Goal: Navigation & Orientation: Find specific page/section

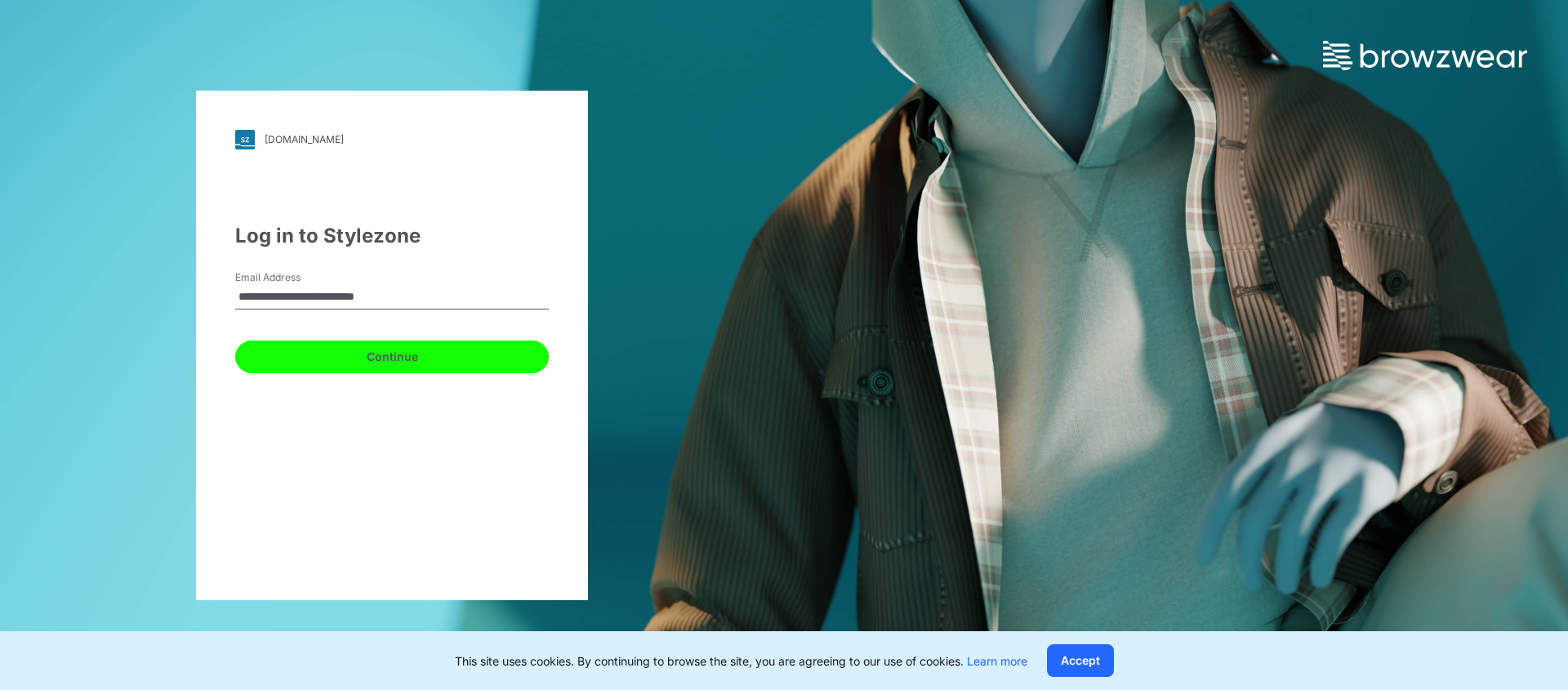
click at [401, 360] on button "Continue" at bounding box center [392, 357] width 313 height 33
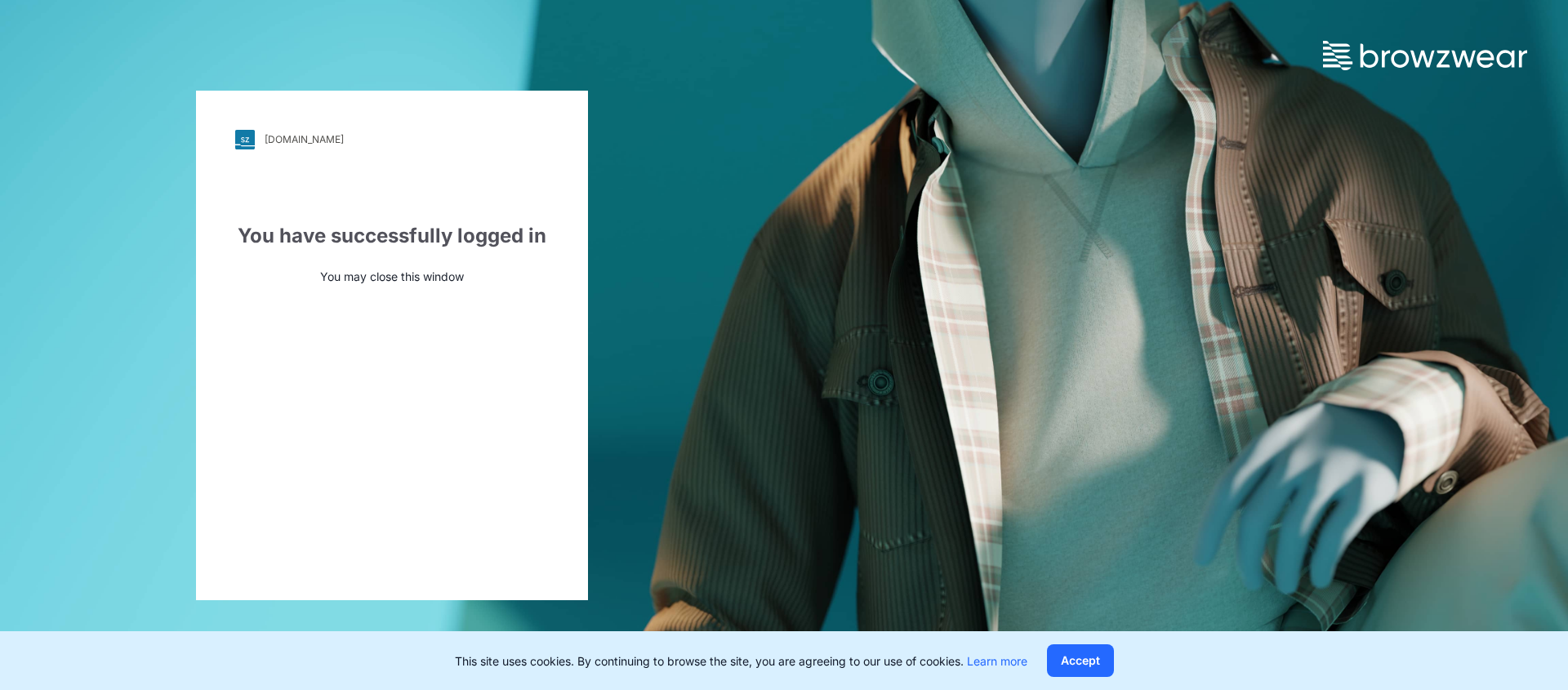
drag, startPoint x: 1022, startPoint y: 413, endPoint x: 1037, endPoint y: 381, distance: 35.3
click at [1022, 412] on div "walmart.stylezone.com Loading... You have successfully logged in You may close …" at bounding box center [784, 345] width 1568 height 690
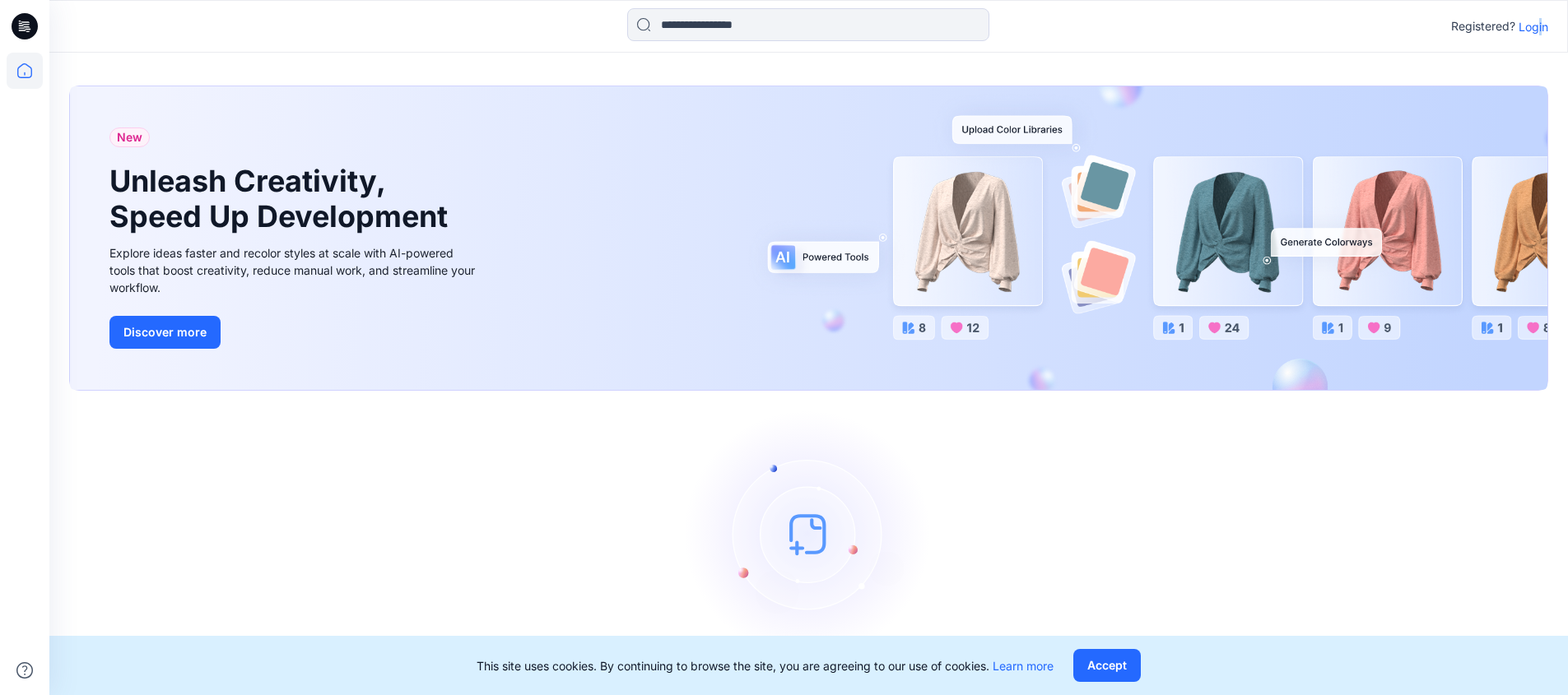
click at [1539, 22] on p "Login" at bounding box center [1533, 27] width 29 height 17
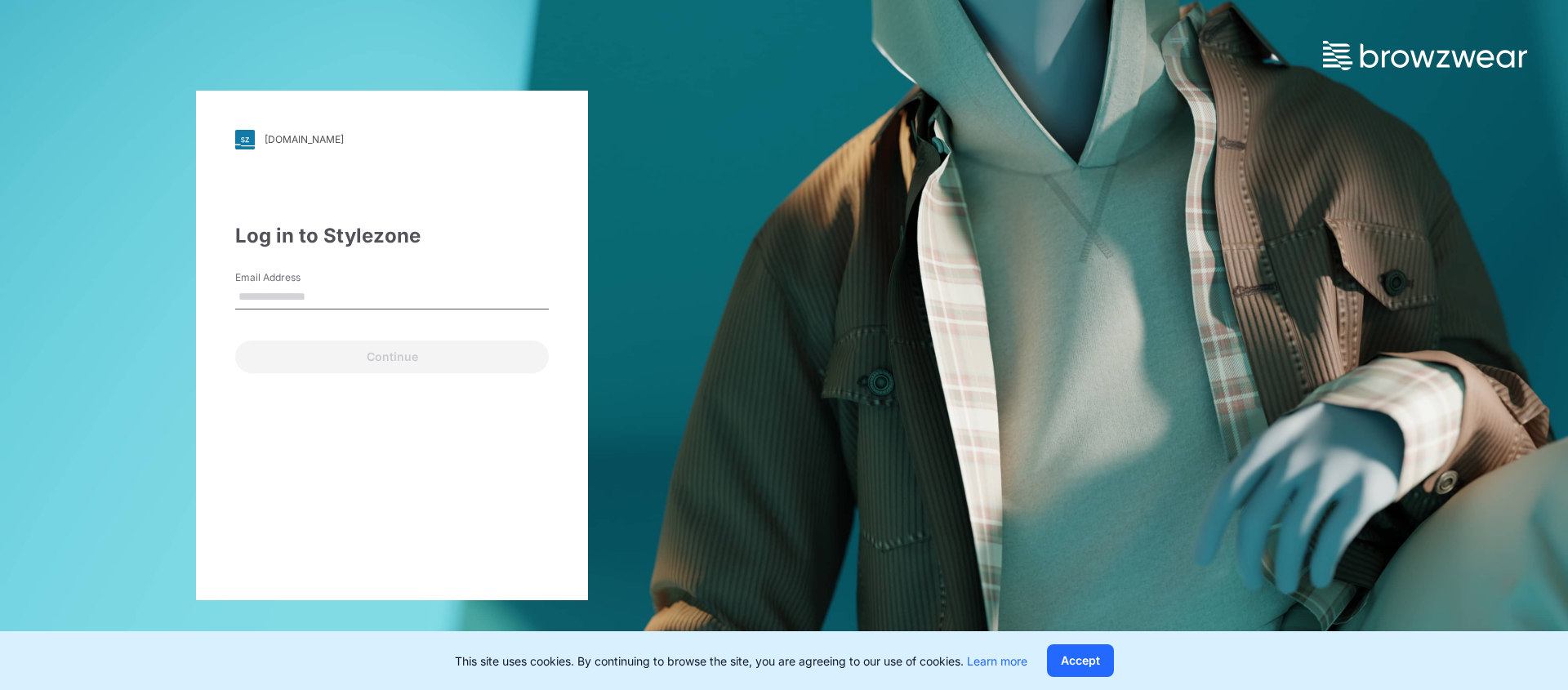
click at [337, 288] on input "Email Address" at bounding box center [392, 297] width 313 height 25
click at [333, 295] on input "Email Address" at bounding box center [392, 297] width 313 height 25
type input "**********"
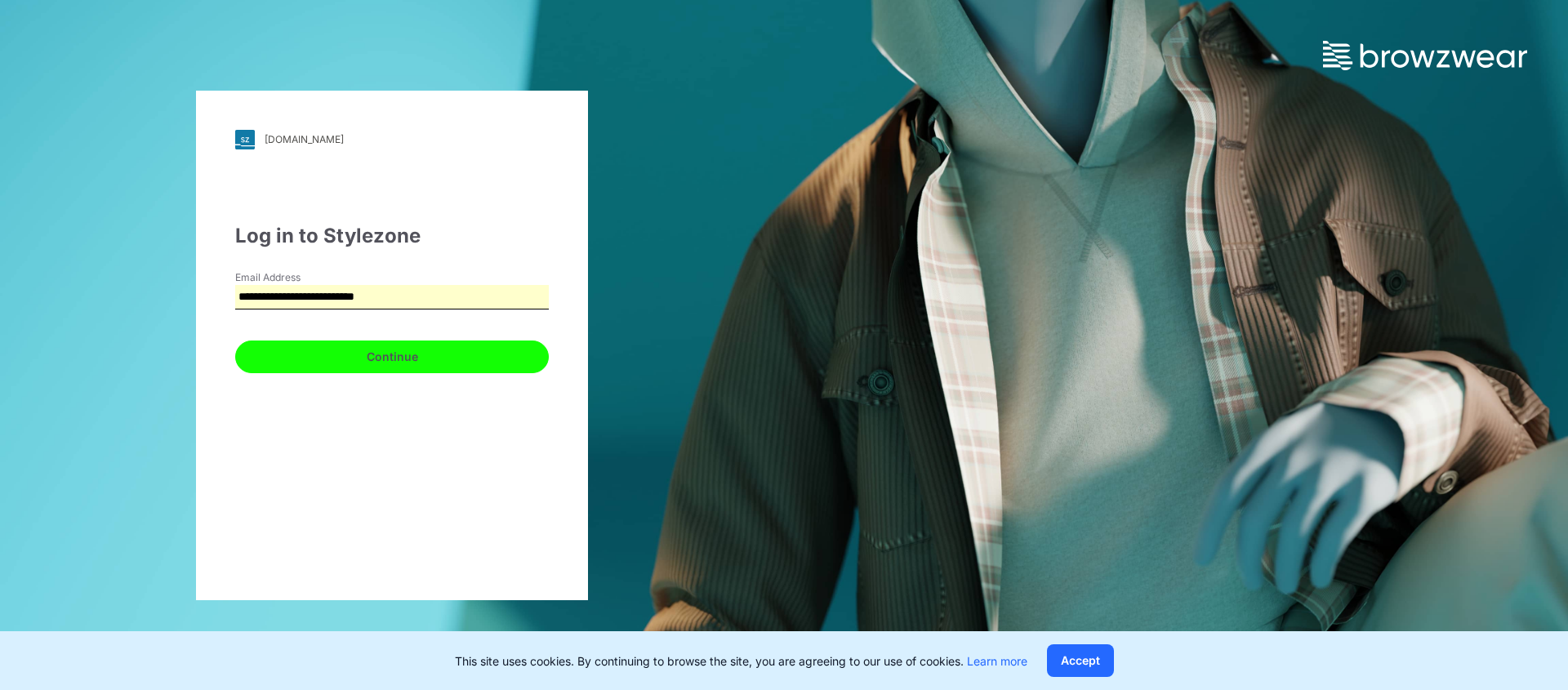
click at [380, 362] on button "Continue" at bounding box center [392, 357] width 313 height 33
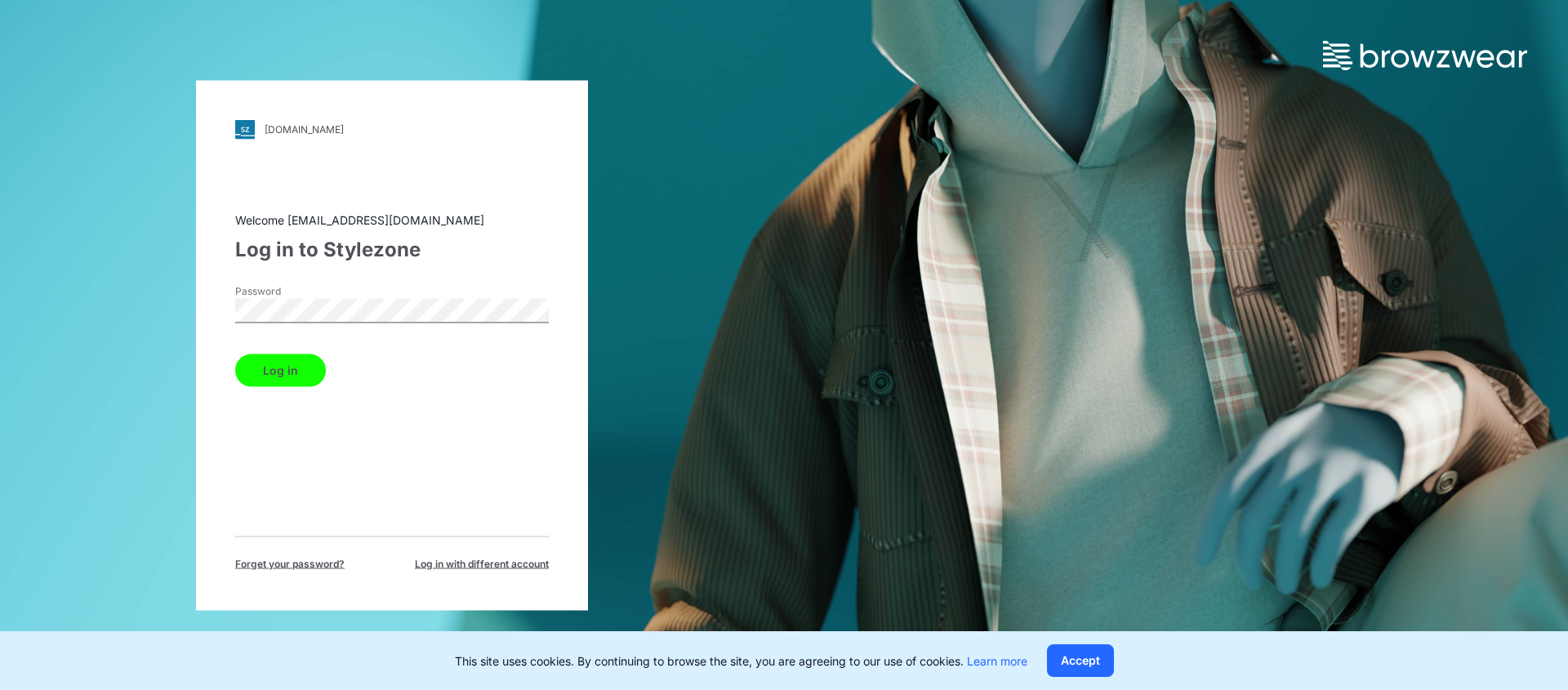
click at [274, 355] on button "Log in" at bounding box center [280, 370] width 91 height 33
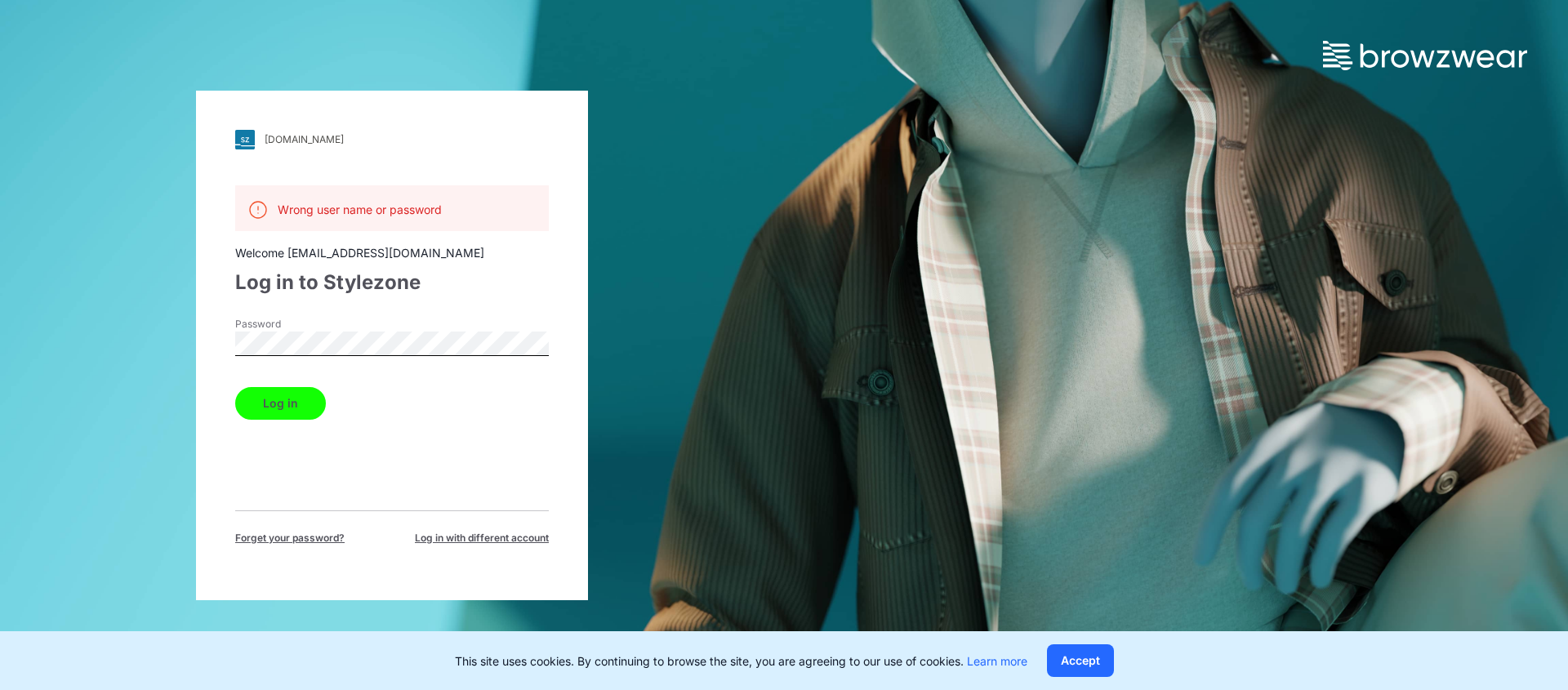
click at [275, 395] on button "Log in" at bounding box center [280, 403] width 91 height 33
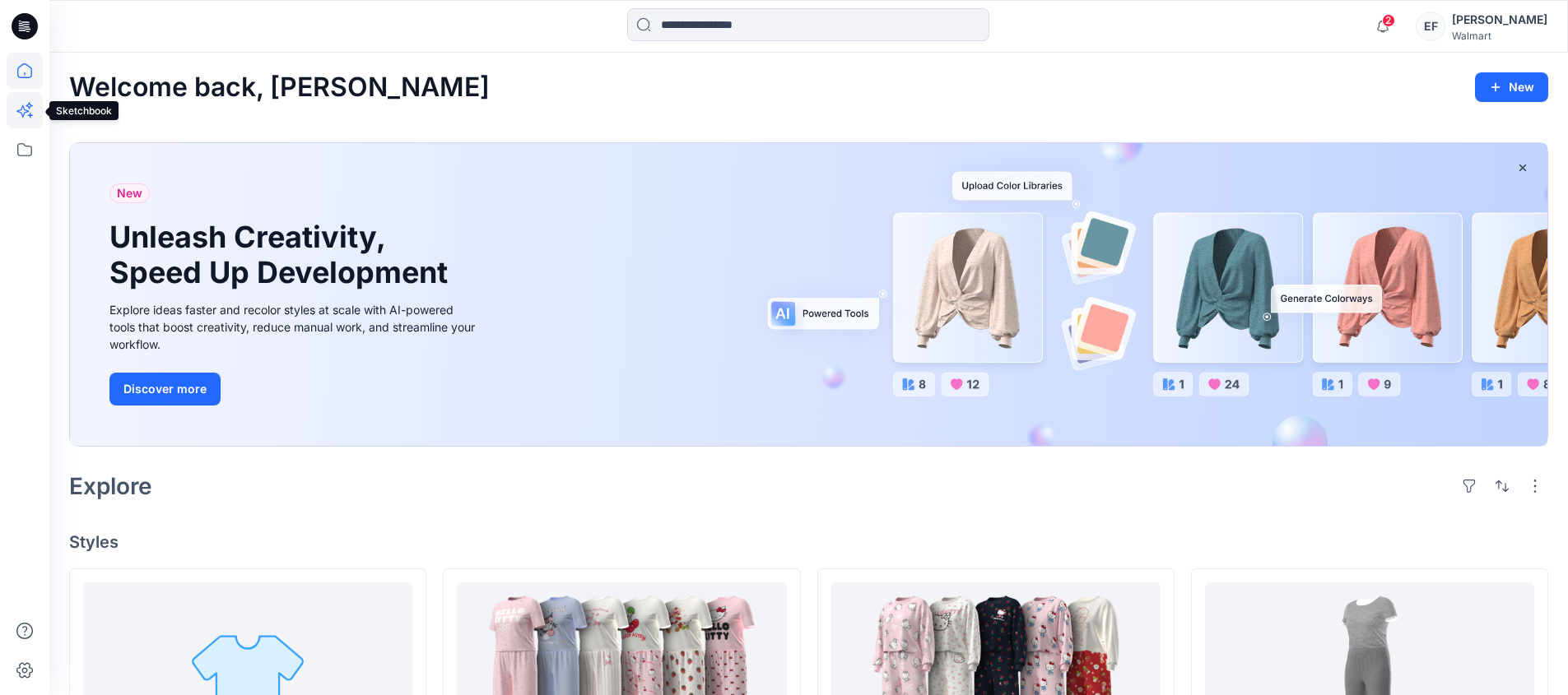
click at [25, 111] on icon at bounding box center [25, 110] width 36 height 36
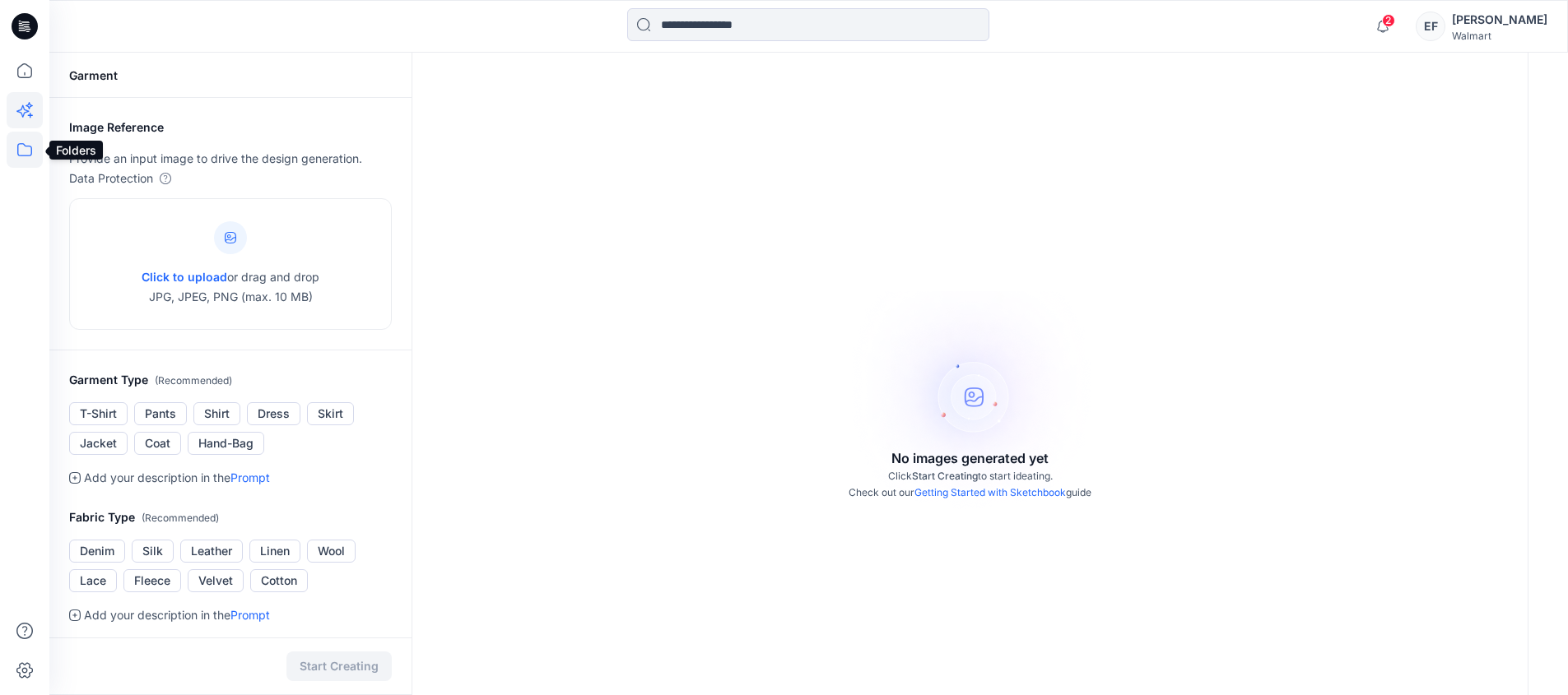
click at [29, 157] on icon at bounding box center [25, 149] width 36 height 36
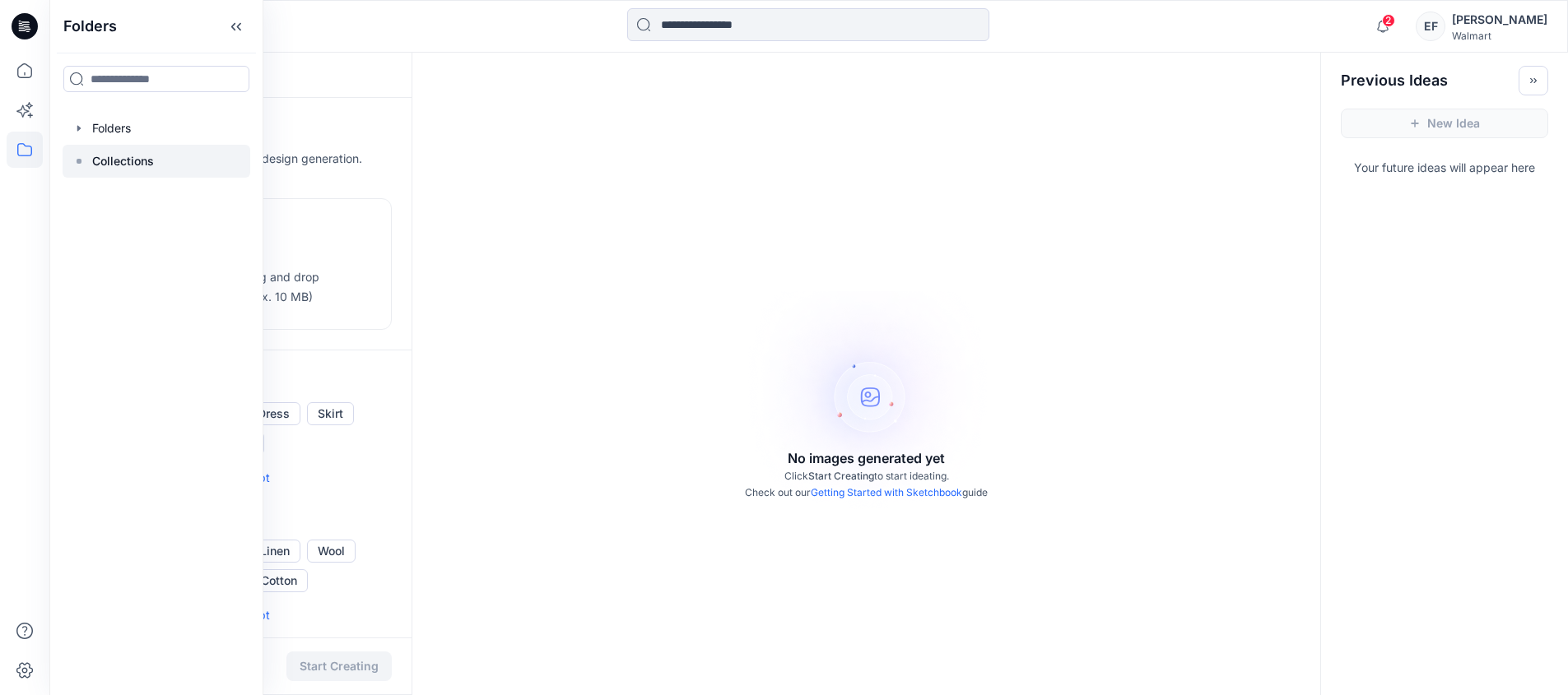
click at [111, 171] on div at bounding box center [156, 161] width 187 height 33
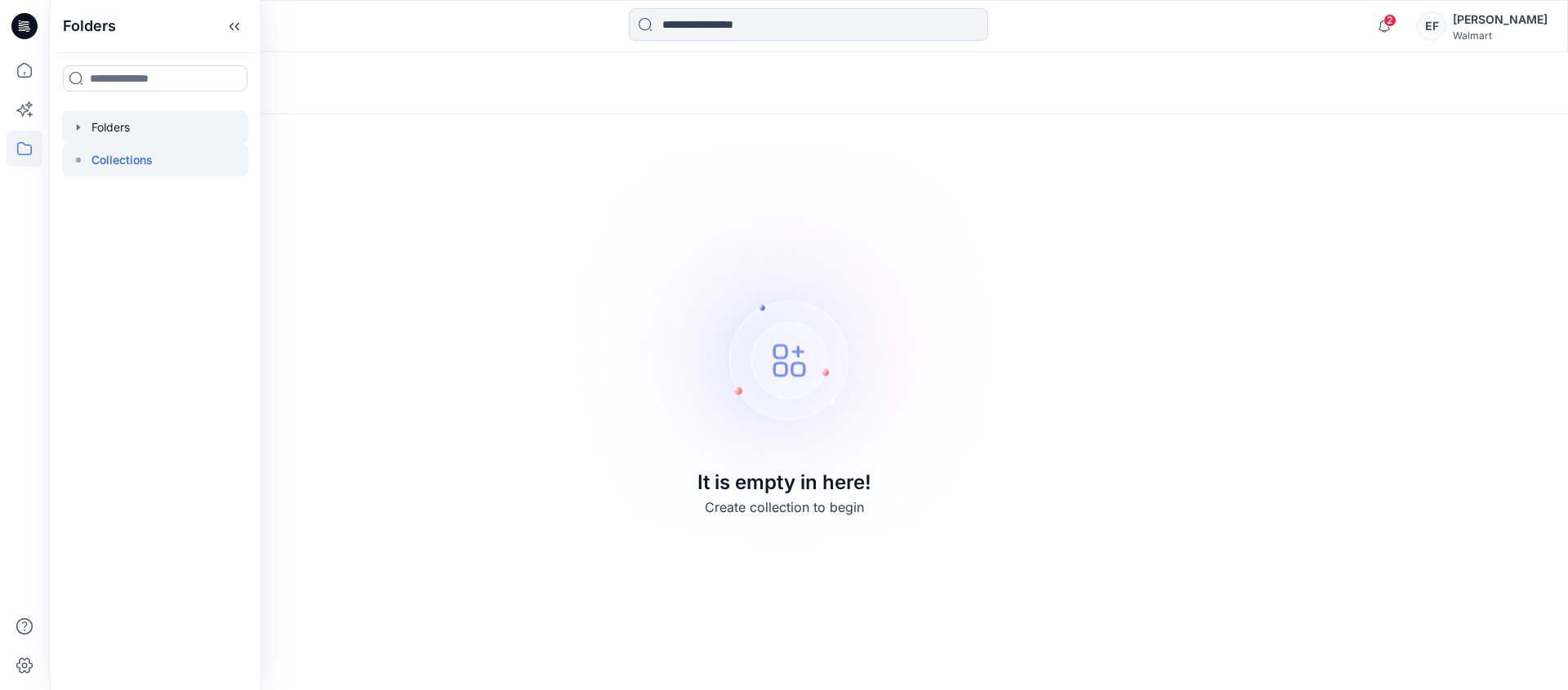
click at [118, 120] on div at bounding box center [155, 127] width 186 height 33
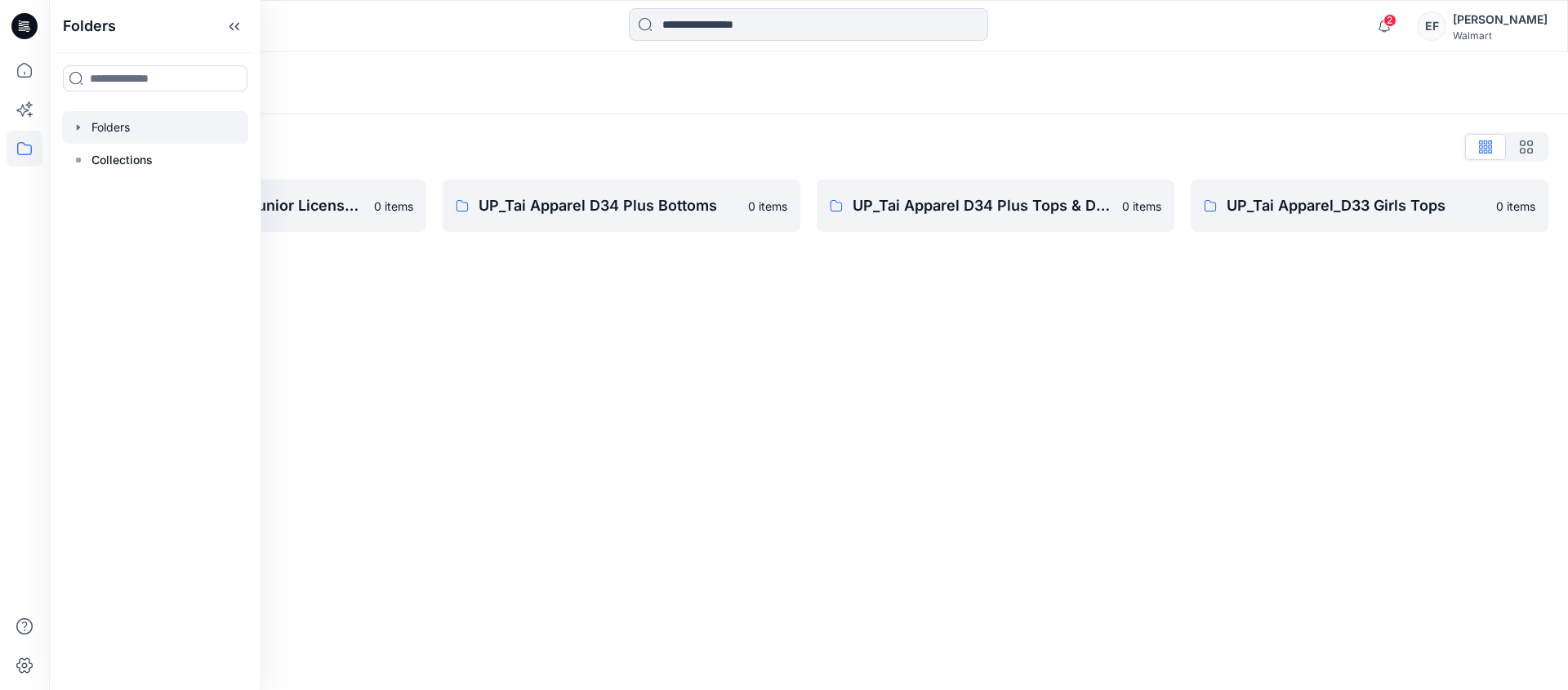
click at [616, 325] on div "Folders Folders List UP_Tai Apparel D29 Junior License Sleep 0 items UP_Tai App…" at bounding box center [809, 371] width 1519 height 638
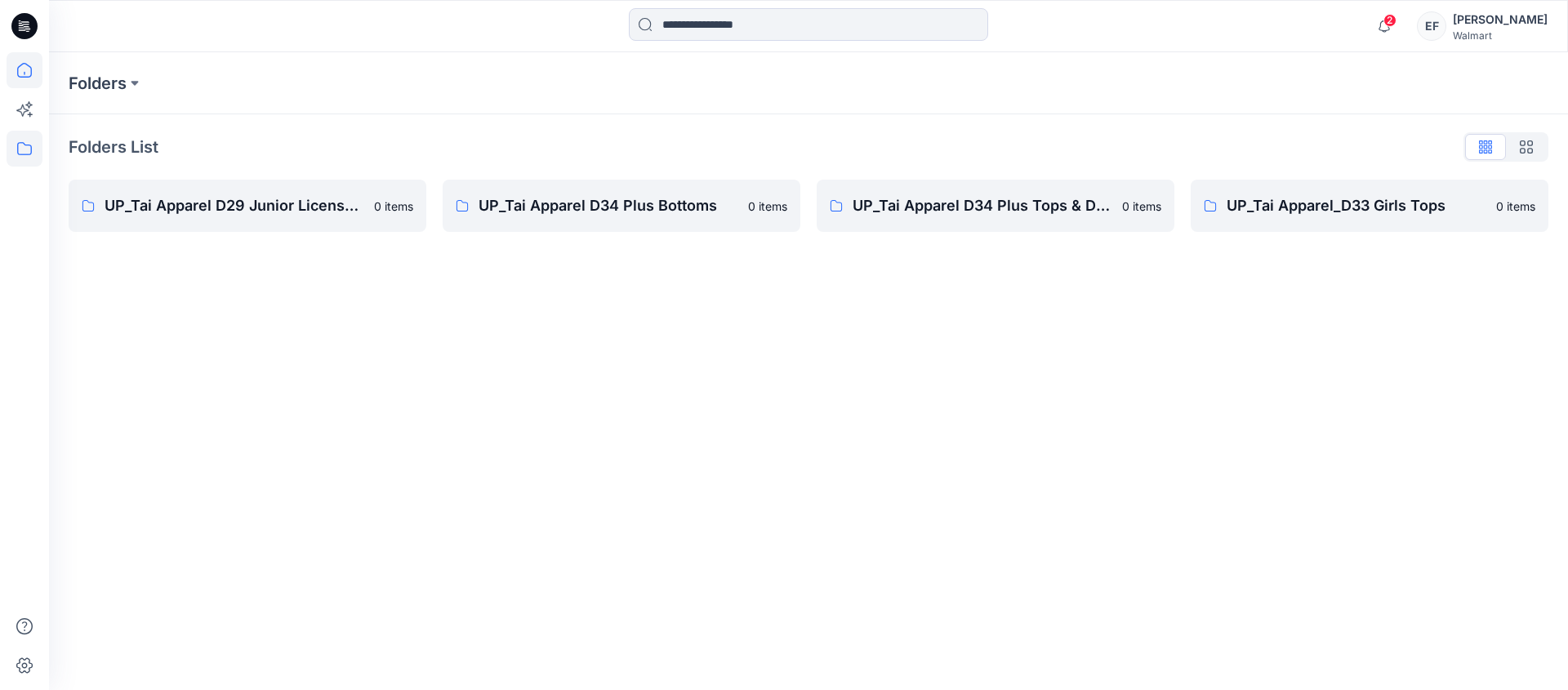
click at [20, 63] on icon at bounding box center [25, 70] width 36 height 36
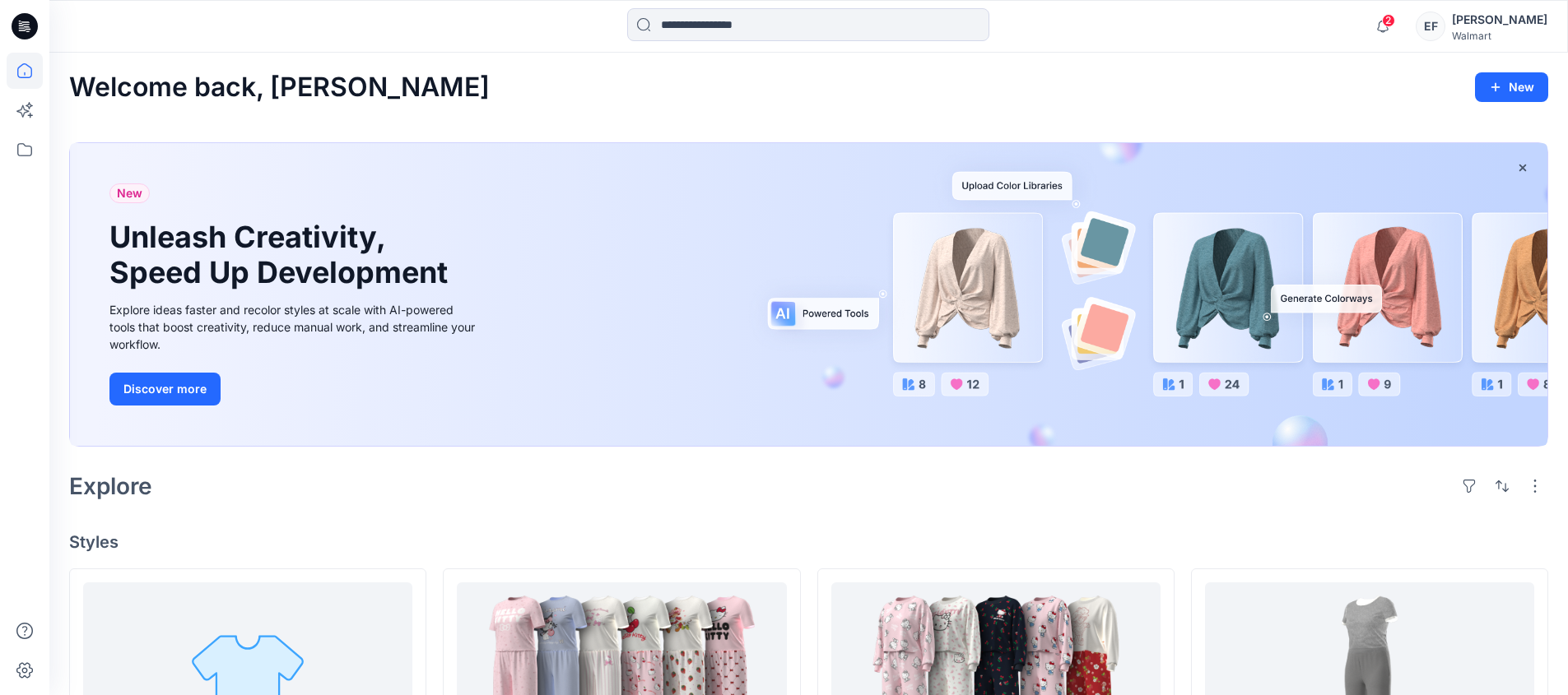
click at [1509, 41] on div "Walmart" at bounding box center [1500, 35] width 95 height 12
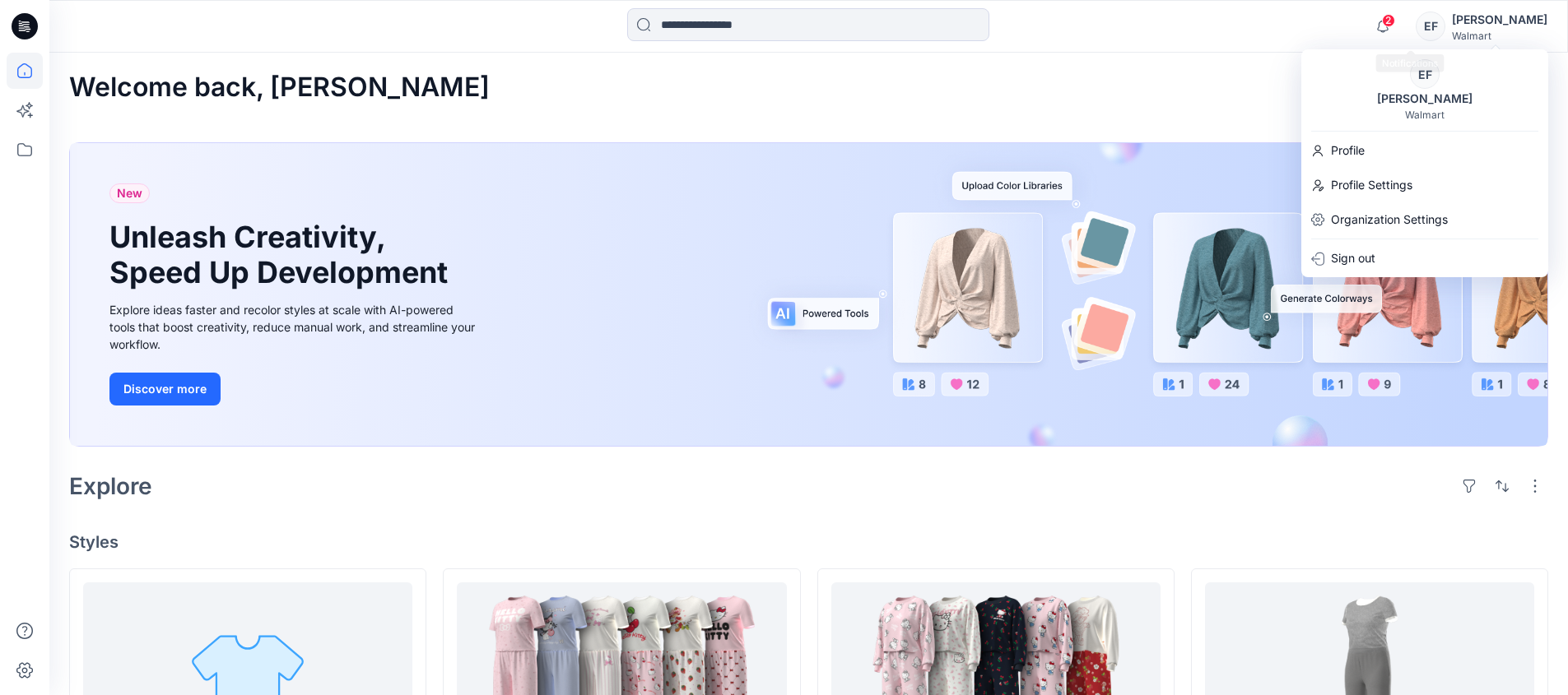
click at [1395, 20] on span "2" at bounding box center [1388, 21] width 13 height 13
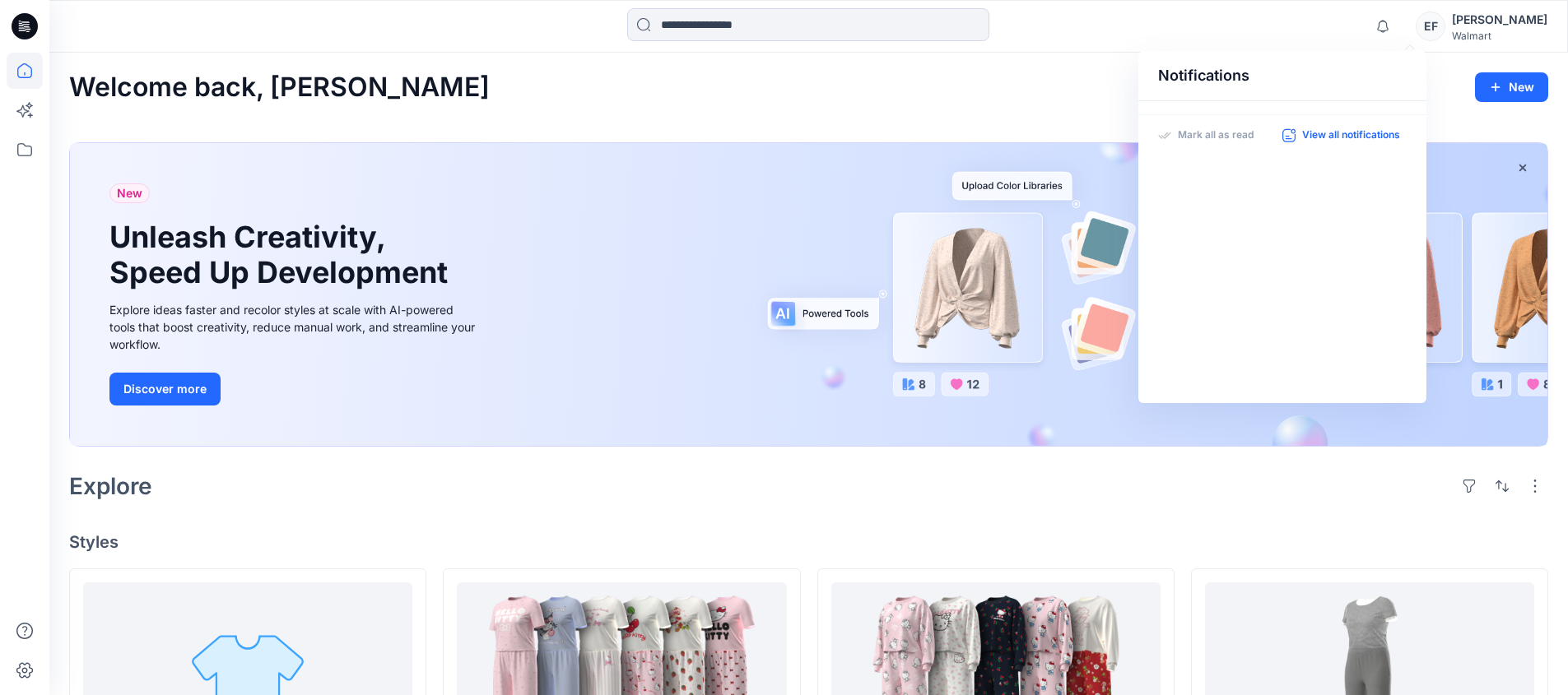
click at [1328, 133] on p "View all notifications" at bounding box center [1350, 136] width 98 height 15
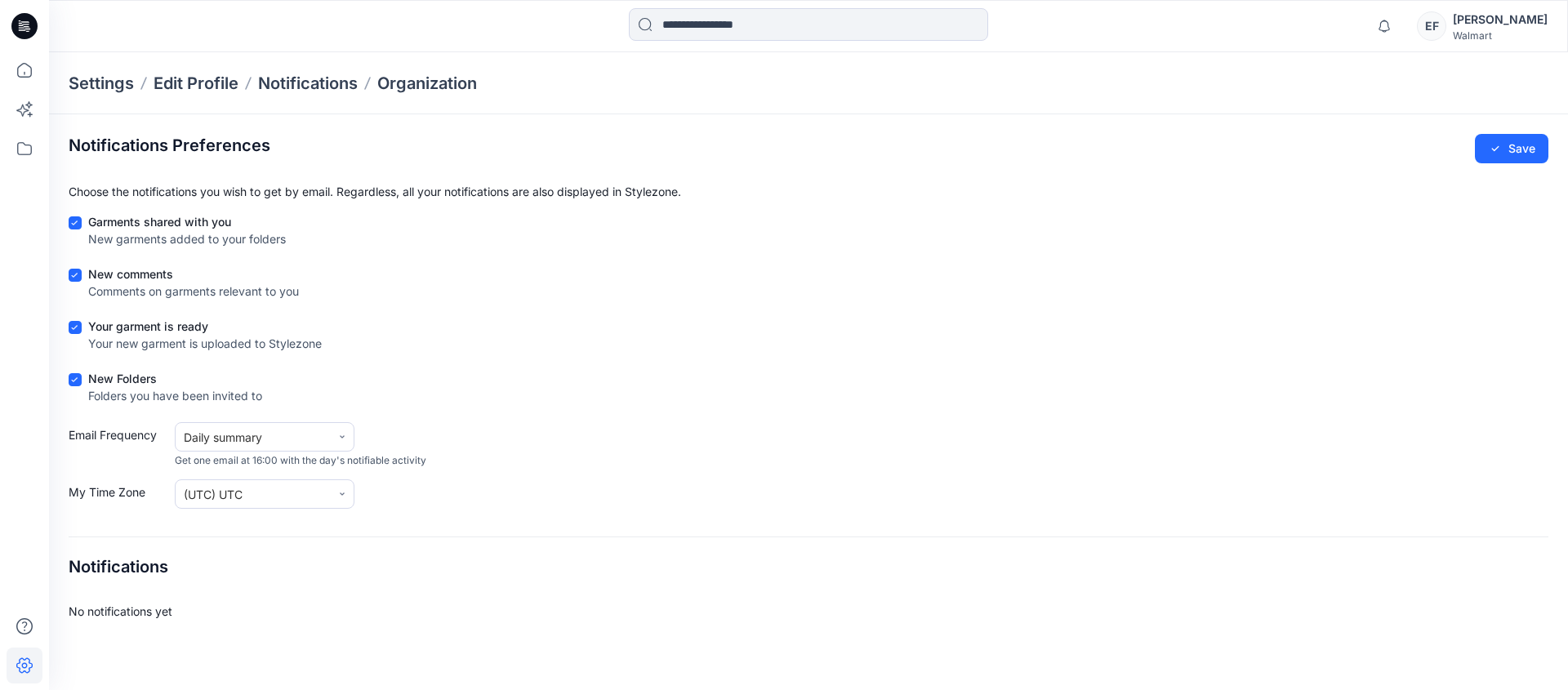
drag, startPoint x: 190, startPoint y: 64, endPoint x: 166, endPoint y: 60, distance: 24.3
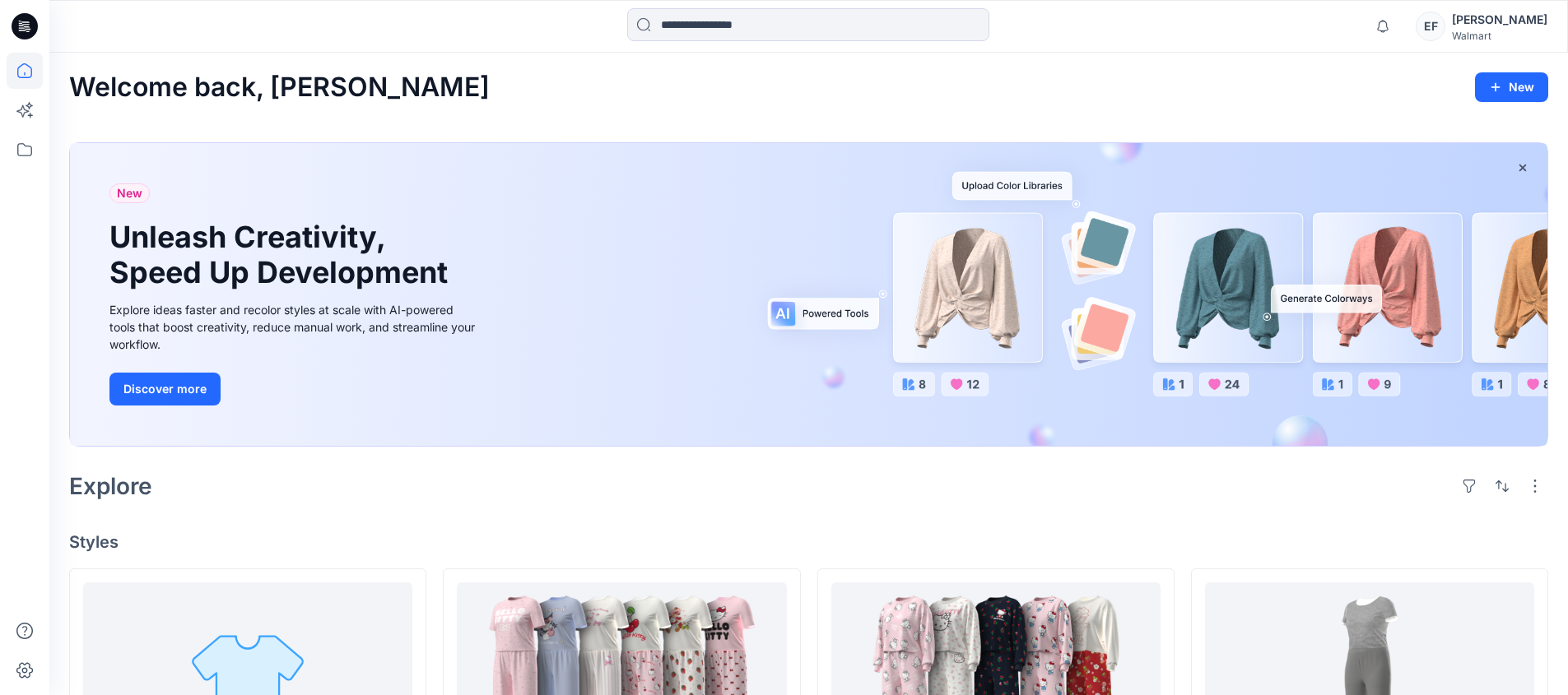
click at [22, 23] on icon at bounding box center [25, 27] width 27 height 27
drag, startPoint x: 25, startPoint y: 76, endPoint x: 58, endPoint y: 80, distance: 33.2
click at [25, 76] on icon at bounding box center [25, 71] width 15 height 15
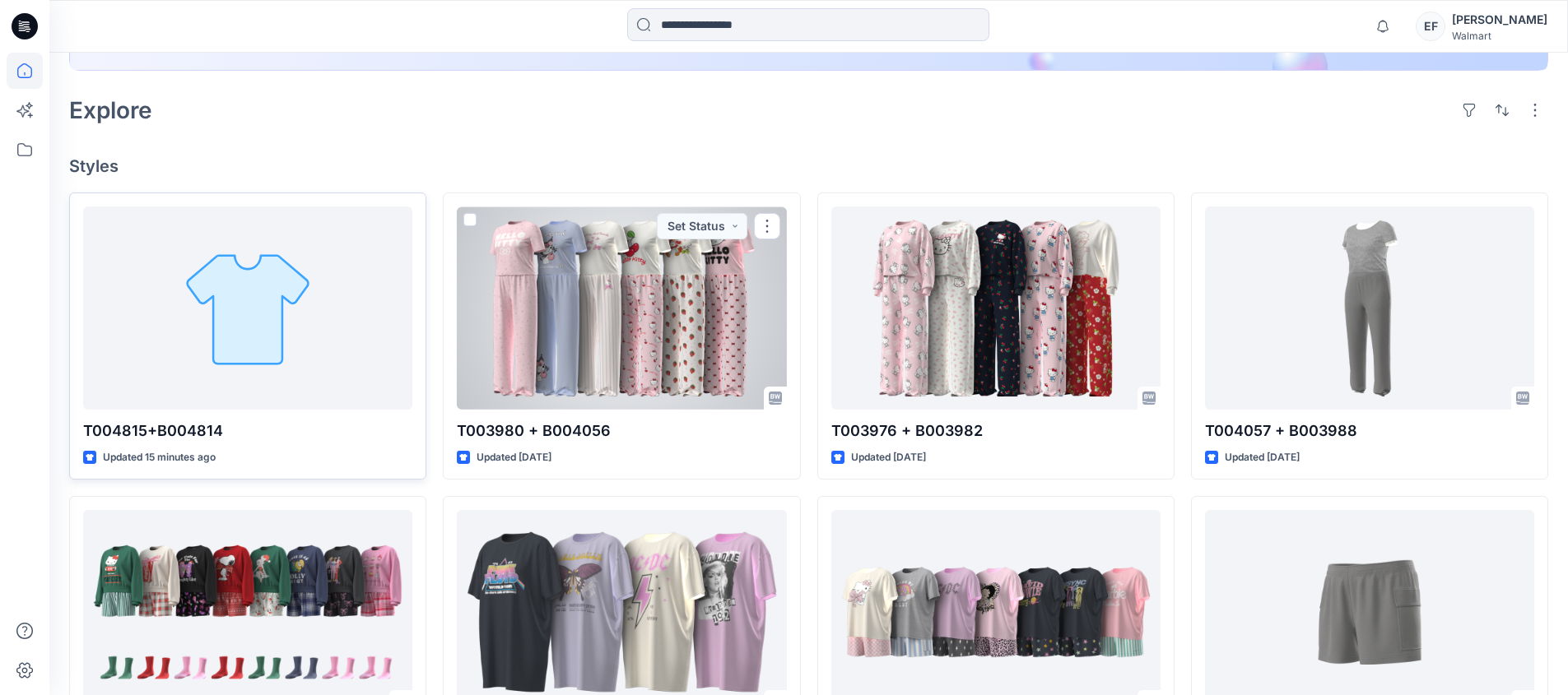
scroll to position [358, 0]
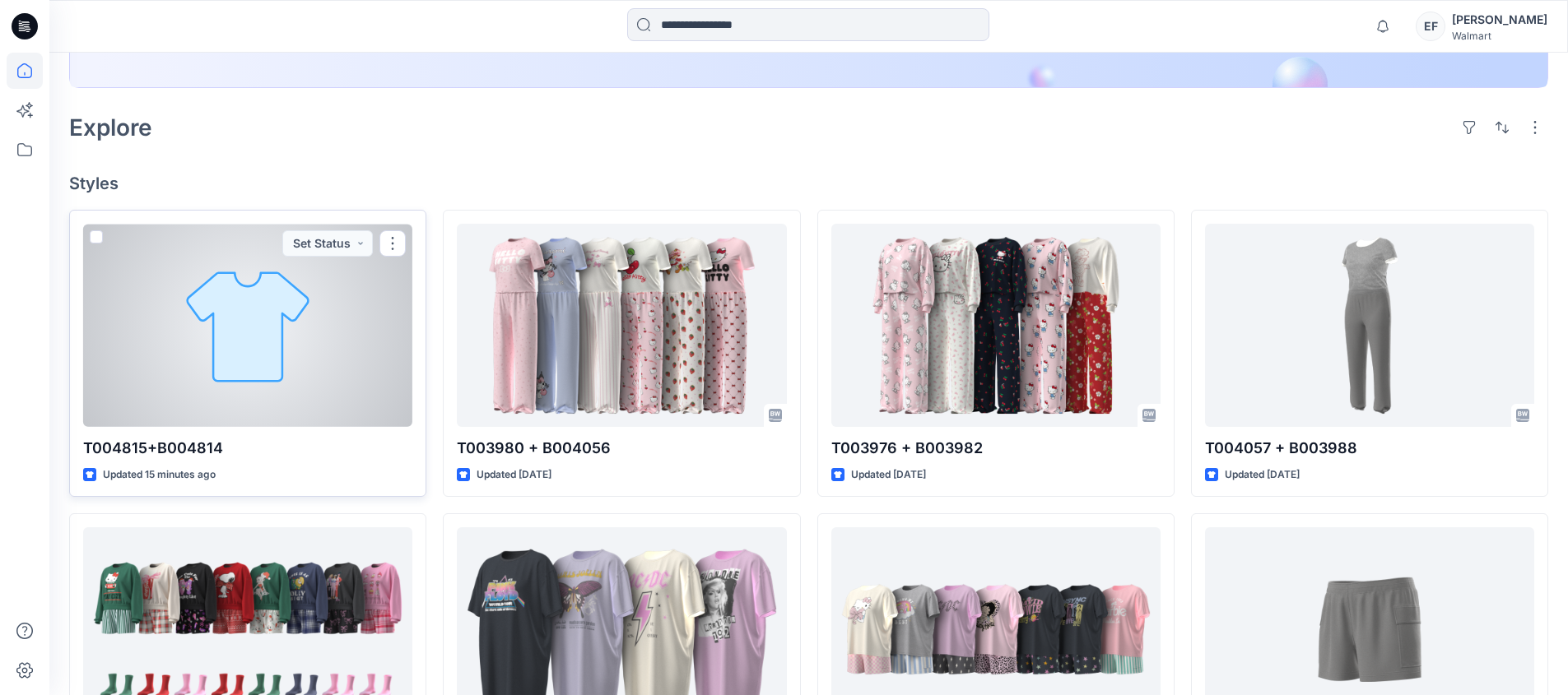
click at [223, 276] on div at bounding box center [247, 325] width 329 height 203
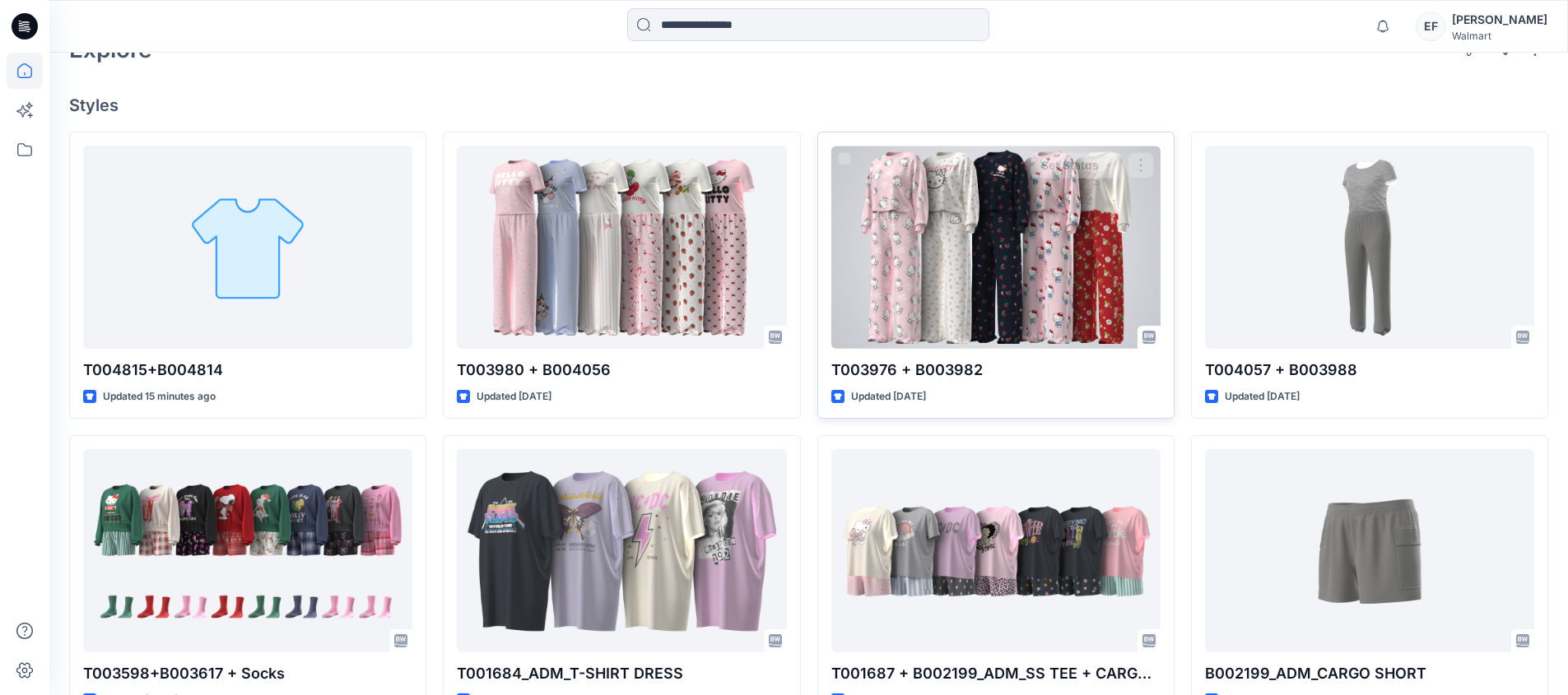
scroll to position [438, 0]
